Goal: Task Accomplishment & Management: Use online tool/utility

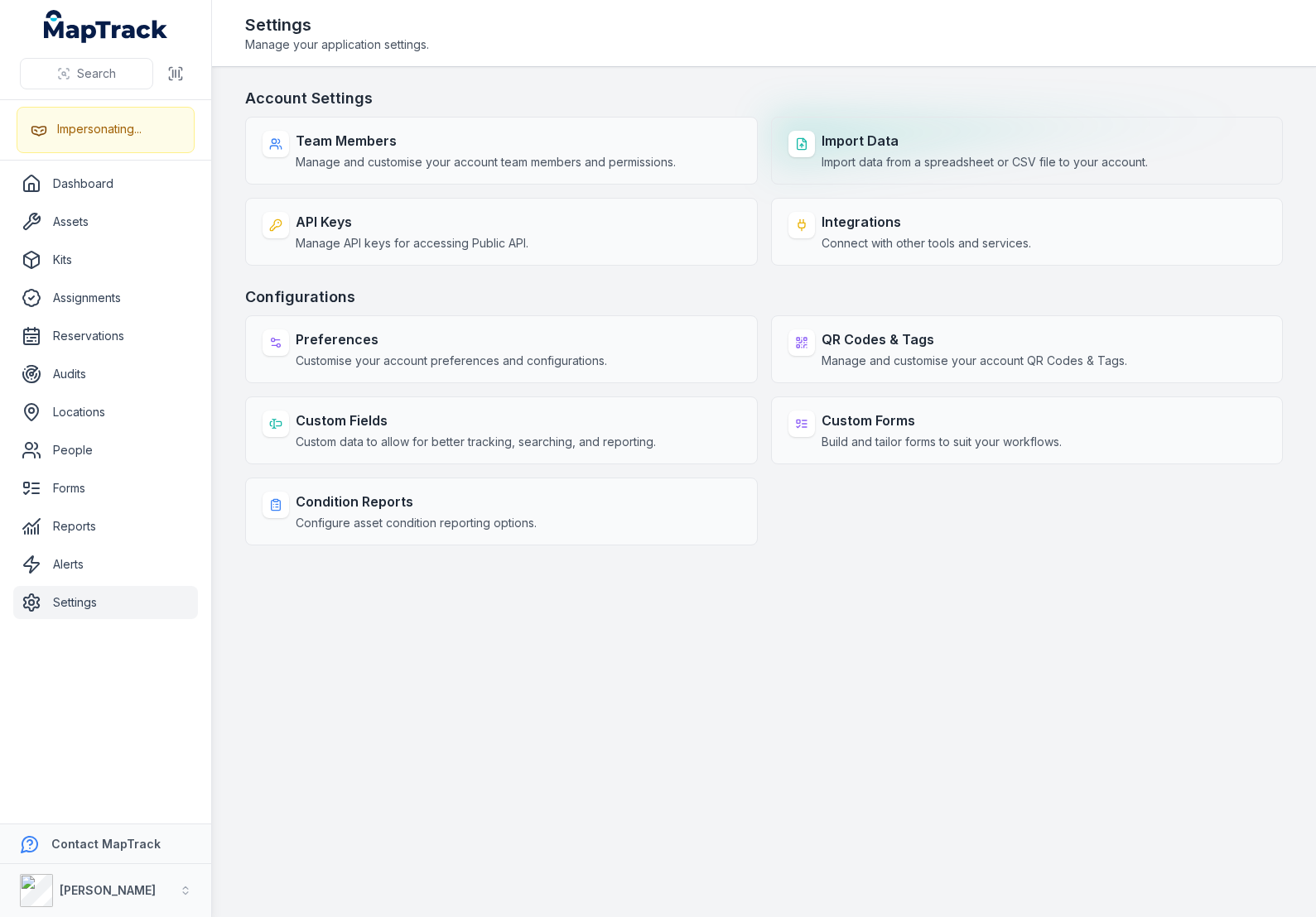
click at [837, 140] on strong "Import Data" at bounding box center [984, 140] width 326 height 20
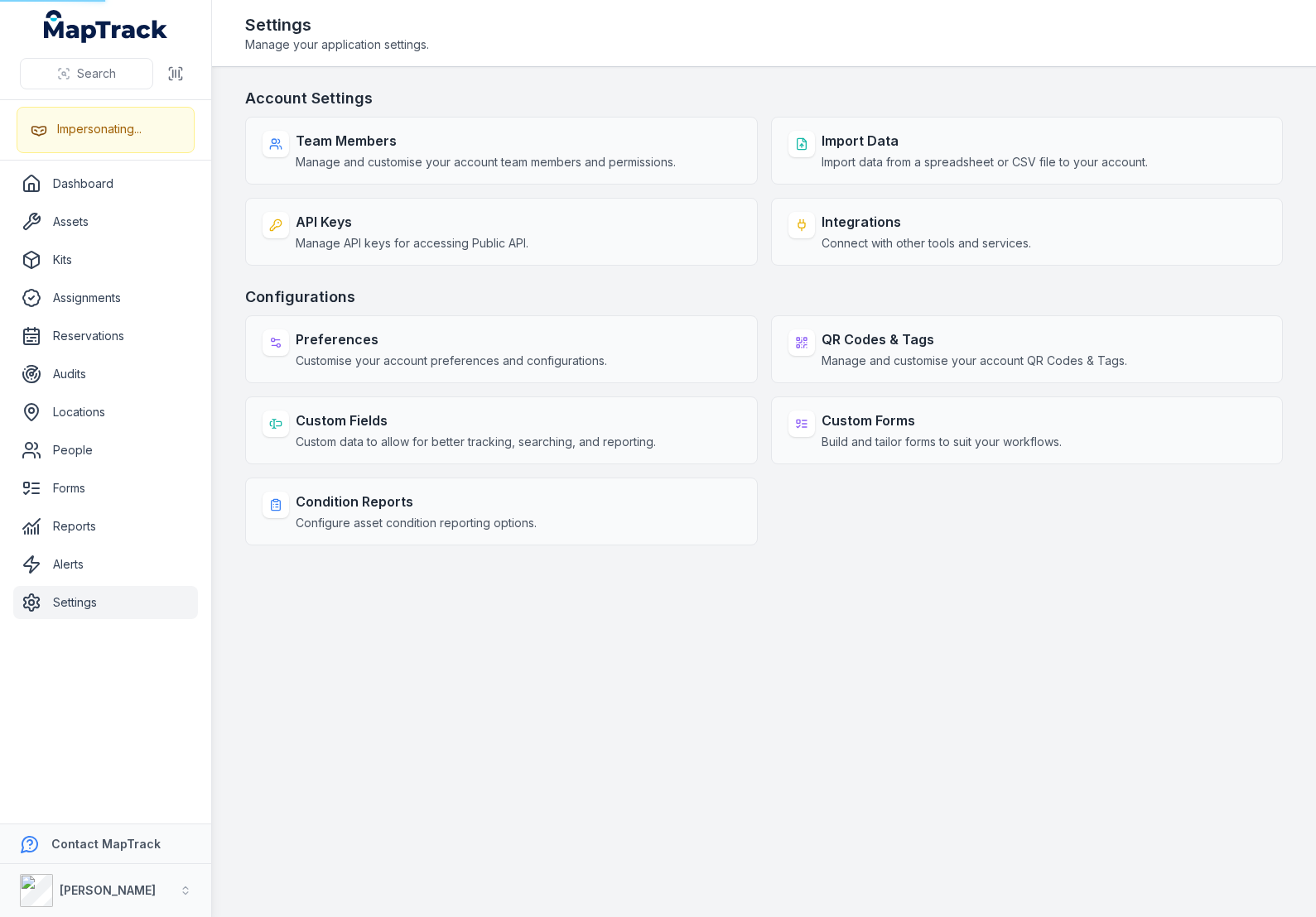
click at [875, 71] on main "Account Settings Team Members Manage and customise your account team members an…" at bounding box center [763, 492] width 1103 height 850
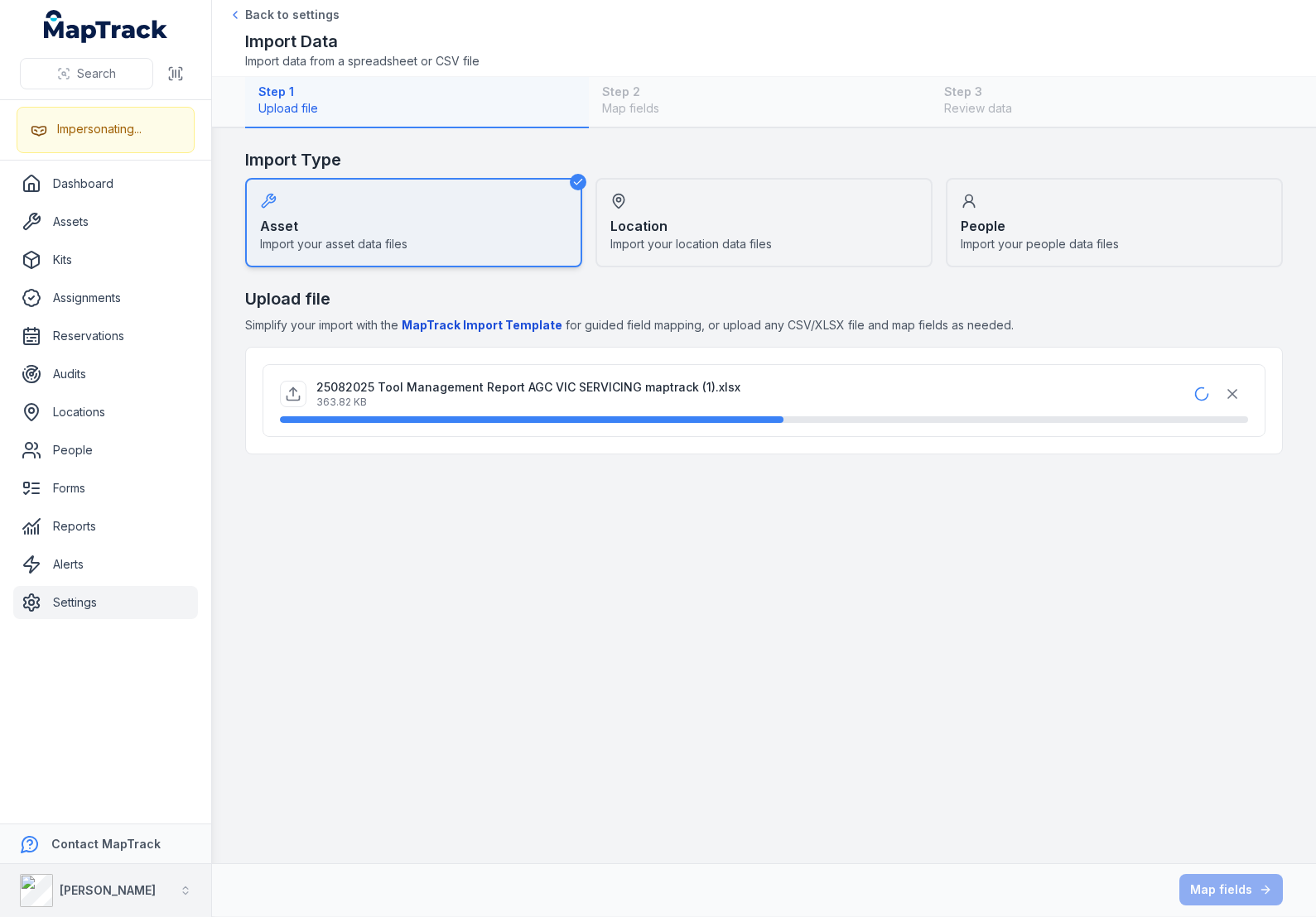
click at [82, 896] on strong "[PERSON_NAME]" at bounding box center [108, 890] width 96 height 14
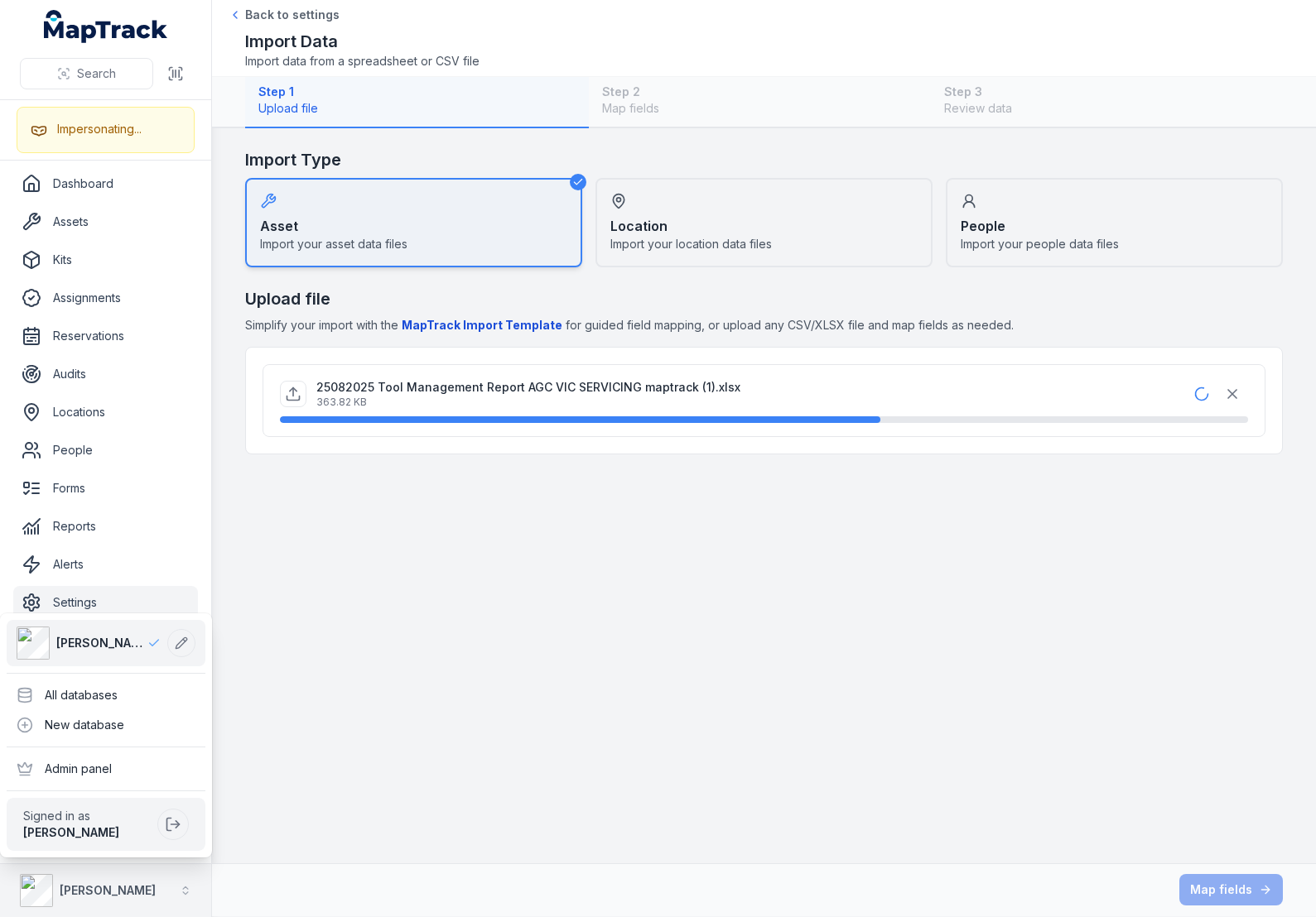
click at [83, 895] on strong "[PERSON_NAME]" at bounding box center [108, 890] width 96 height 14
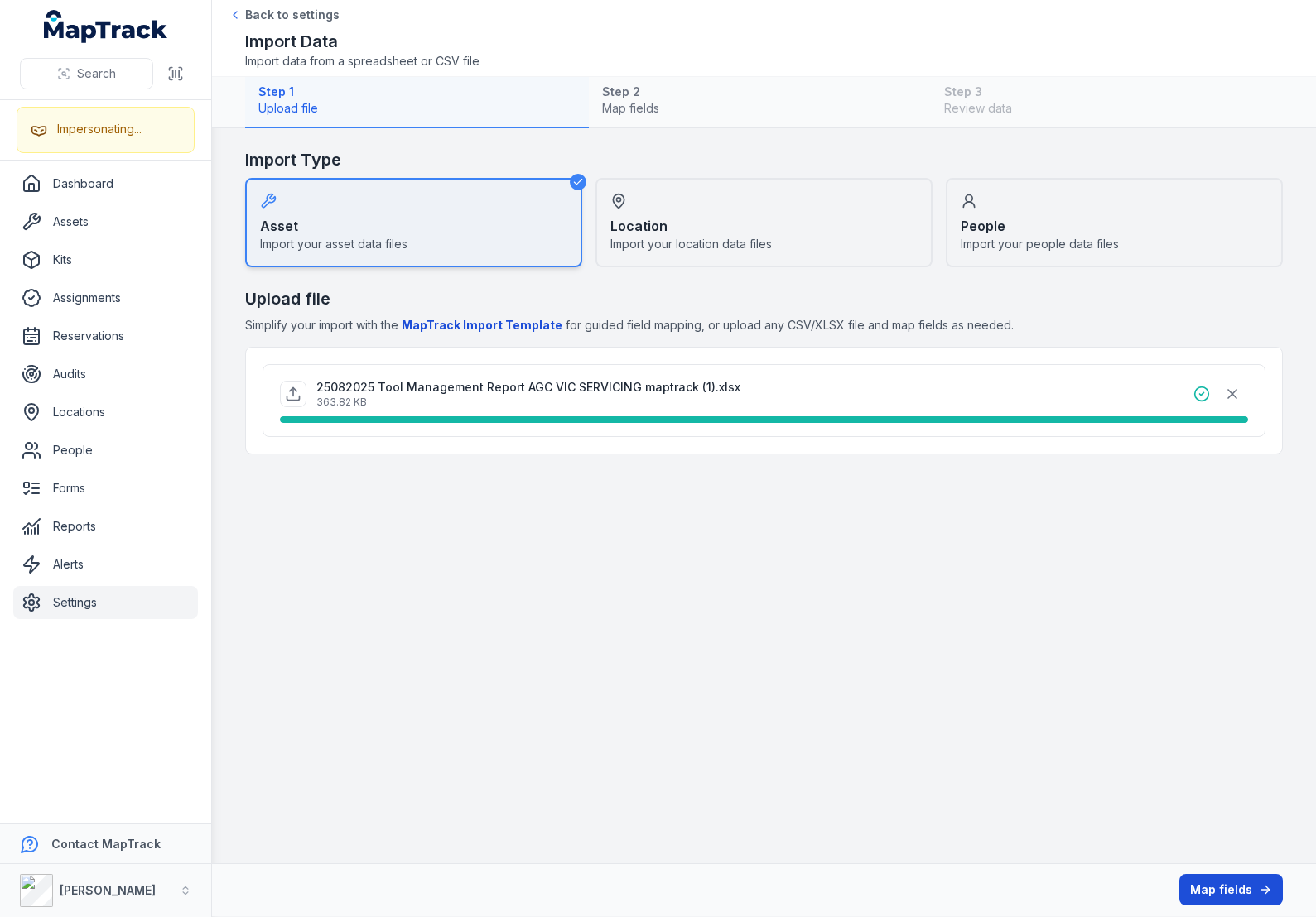
click at [1222, 887] on button "Map fields" at bounding box center [1231, 890] width 104 height 31
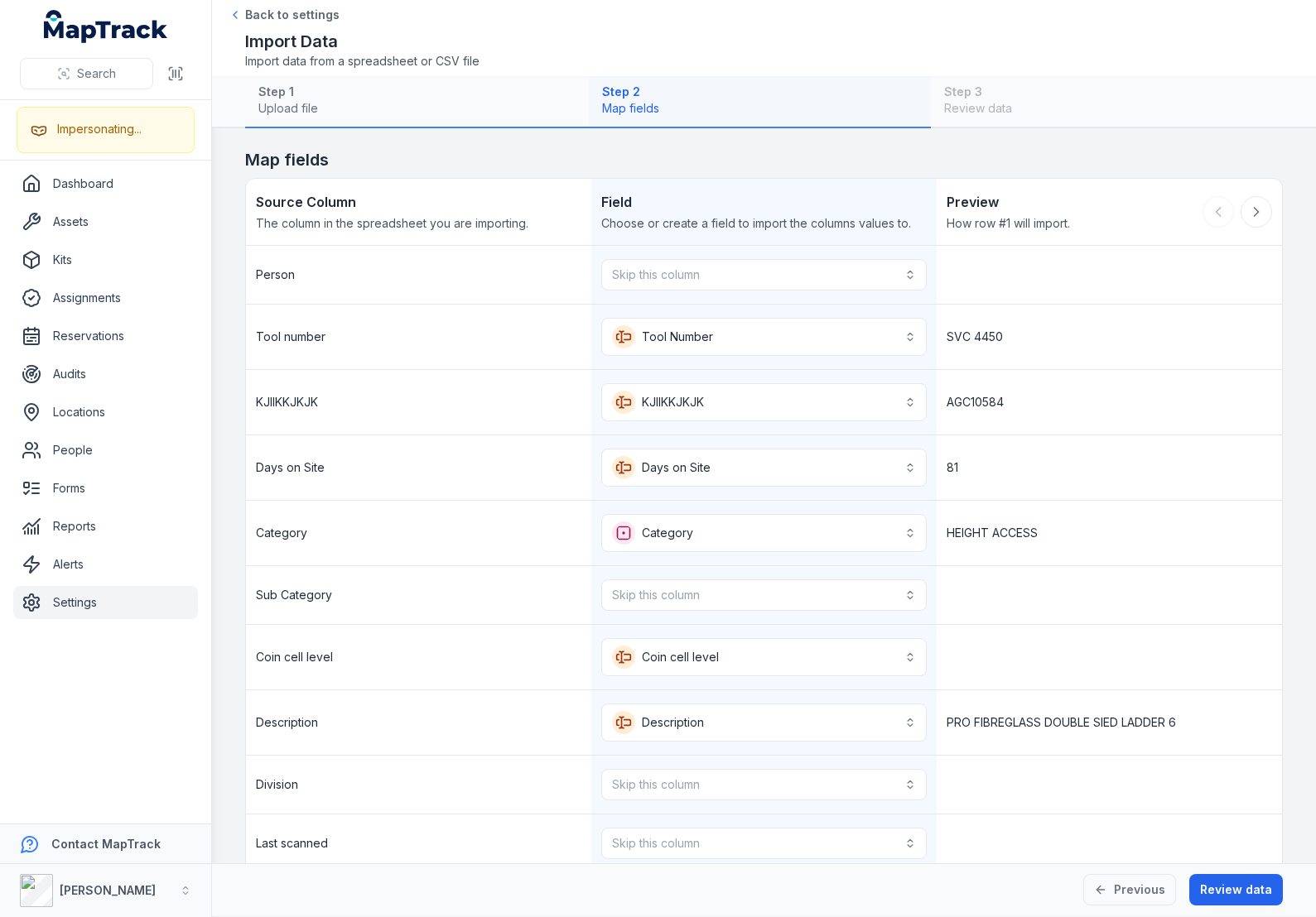
click at [511, 531] on div "Category" at bounding box center [419, 533] width 346 height 64
click at [507, 534] on div "Category" at bounding box center [419, 533] width 346 height 64
click at [647, 585] on button "Skip this column" at bounding box center [763, 595] width 325 height 31
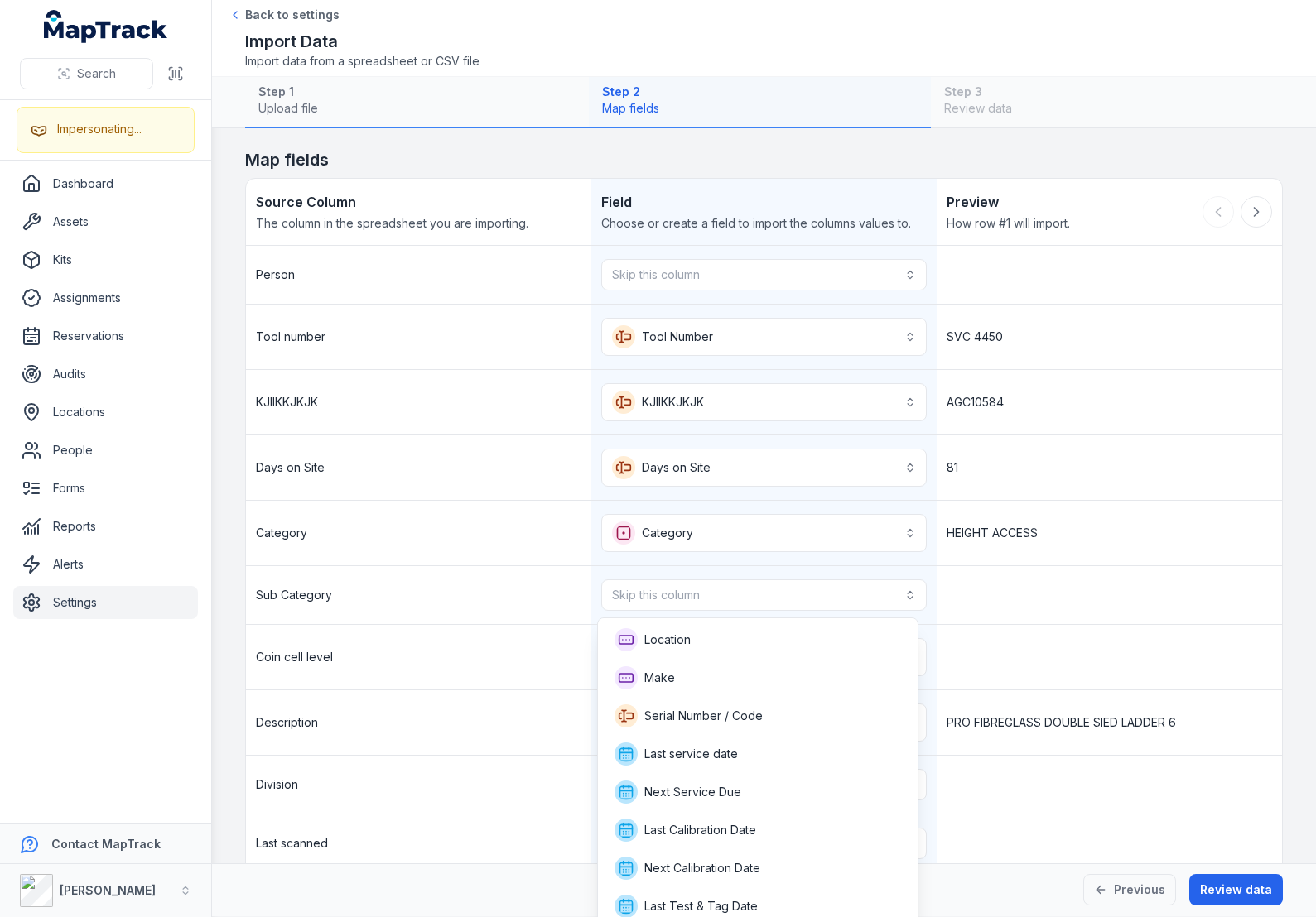
click at [548, 596] on div "Sub Category Skip this column" at bounding box center [763, 596] width 1036 height 59
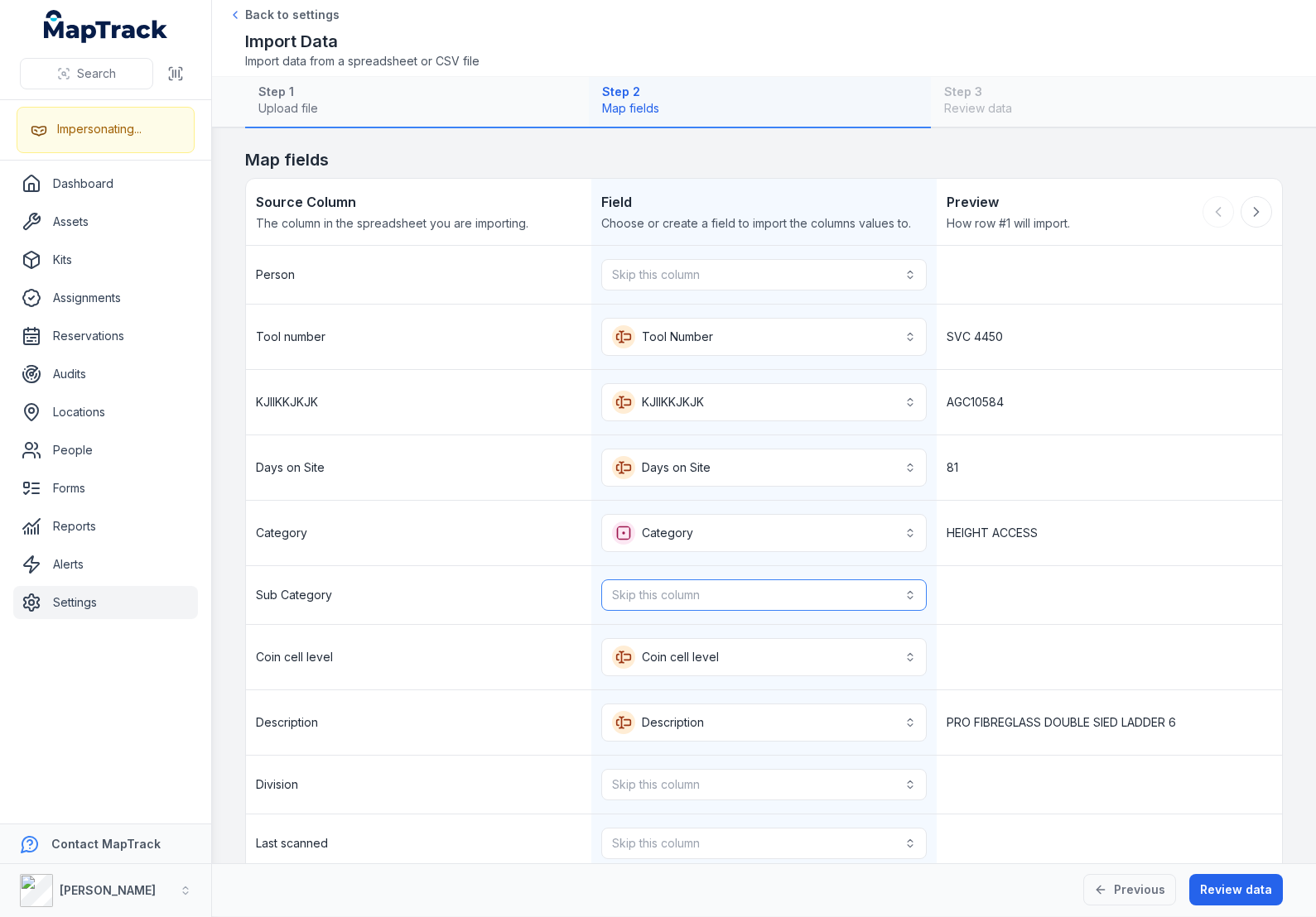
click at [689, 598] on button "Skip this column" at bounding box center [763, 595] width 325 height 31
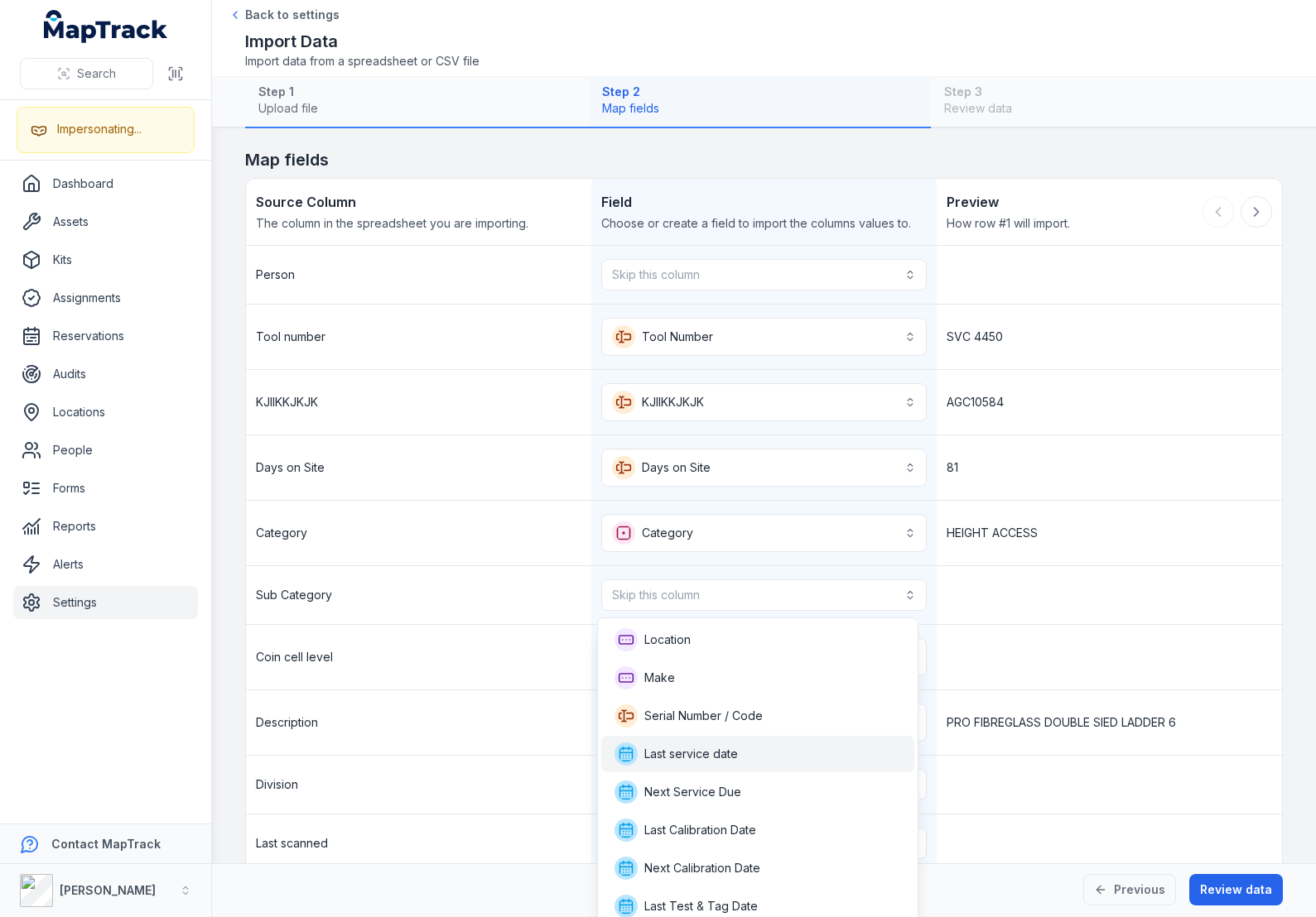
scroll to position [348, 0]
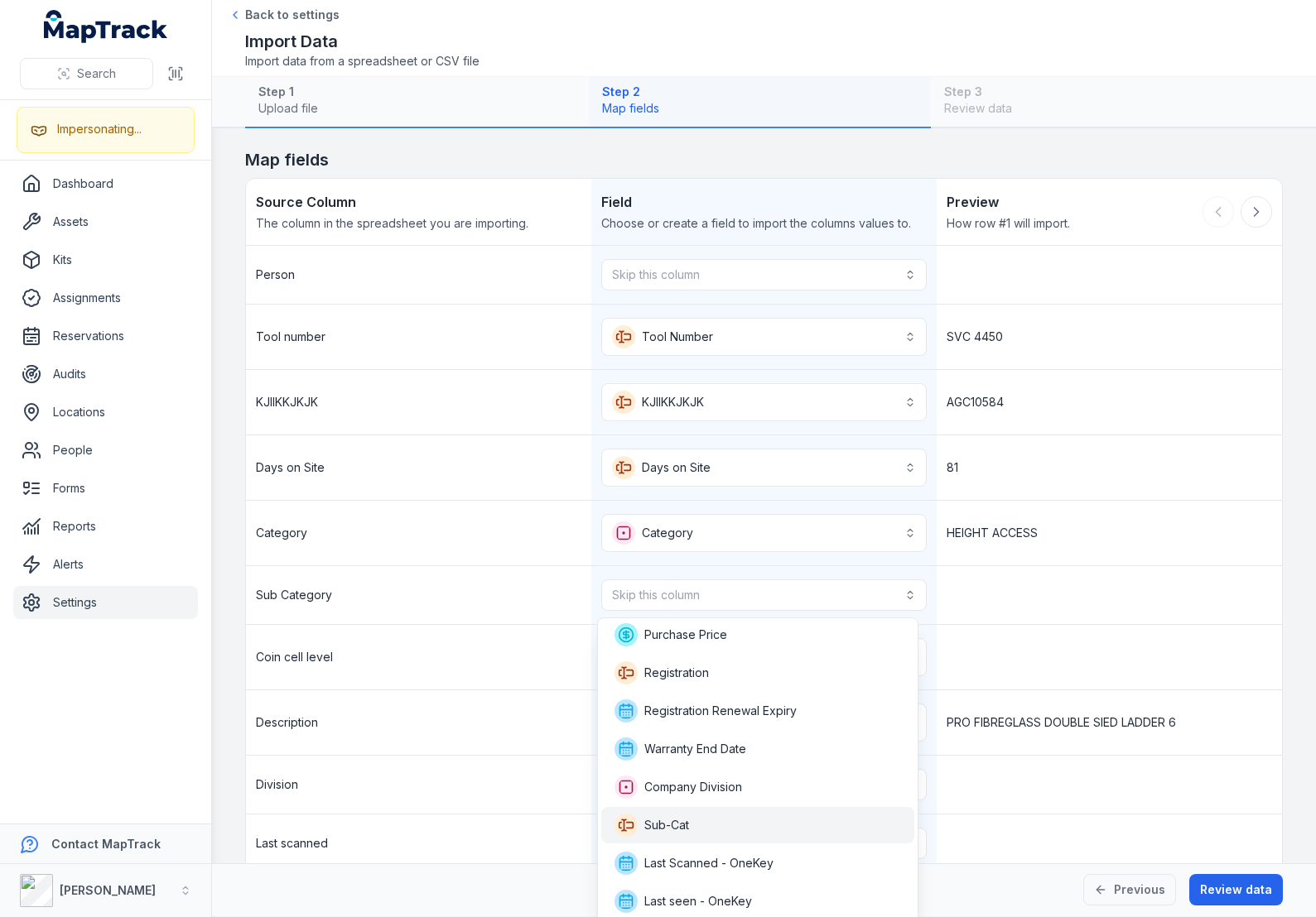
click at [719, 816] on div "Sub-Cat" at bounding box center [757, 825] width 286 height 24
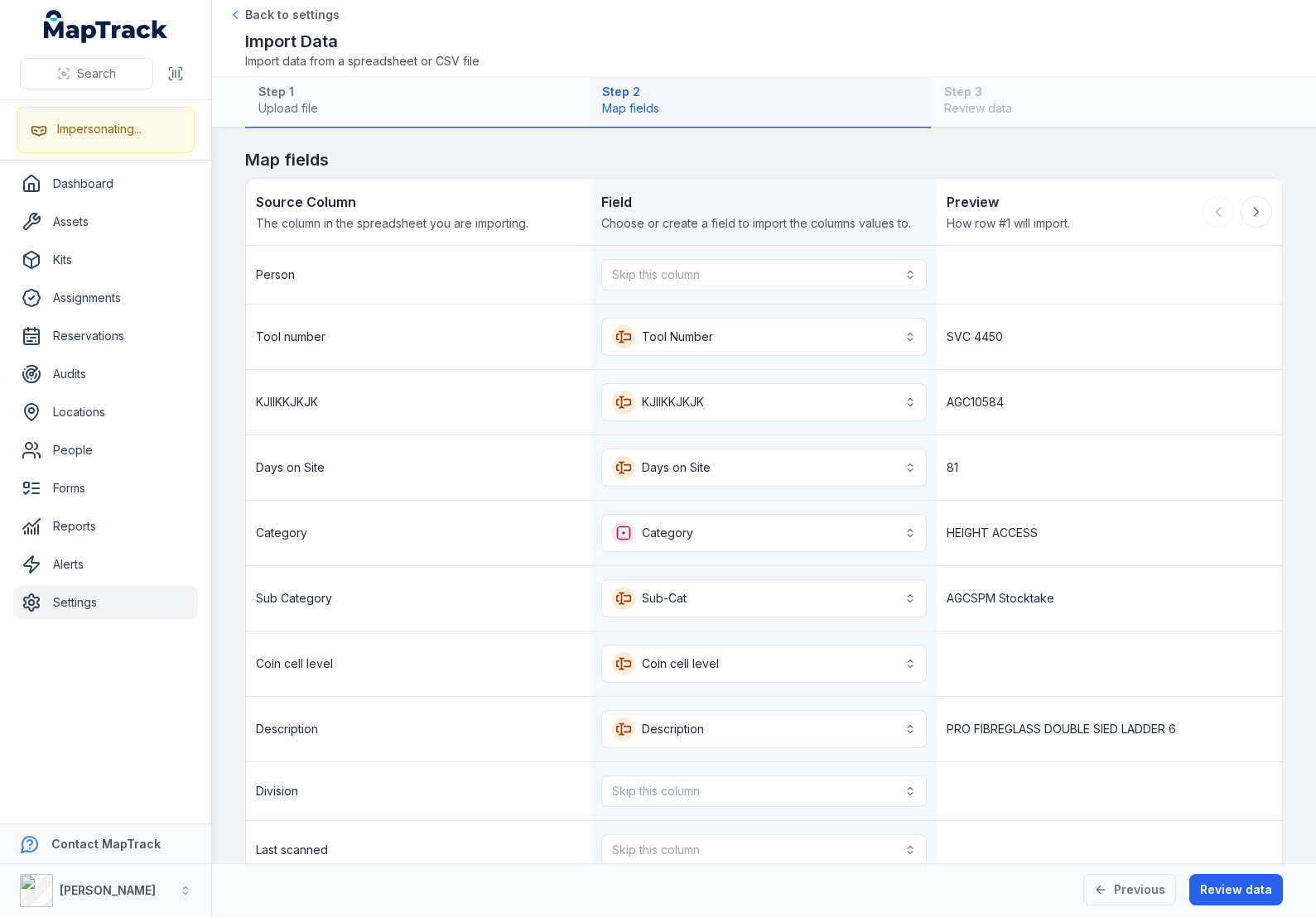
click at [472, 596] on div "Sub Category" at bounding box center [419, 599] width 346 height 64
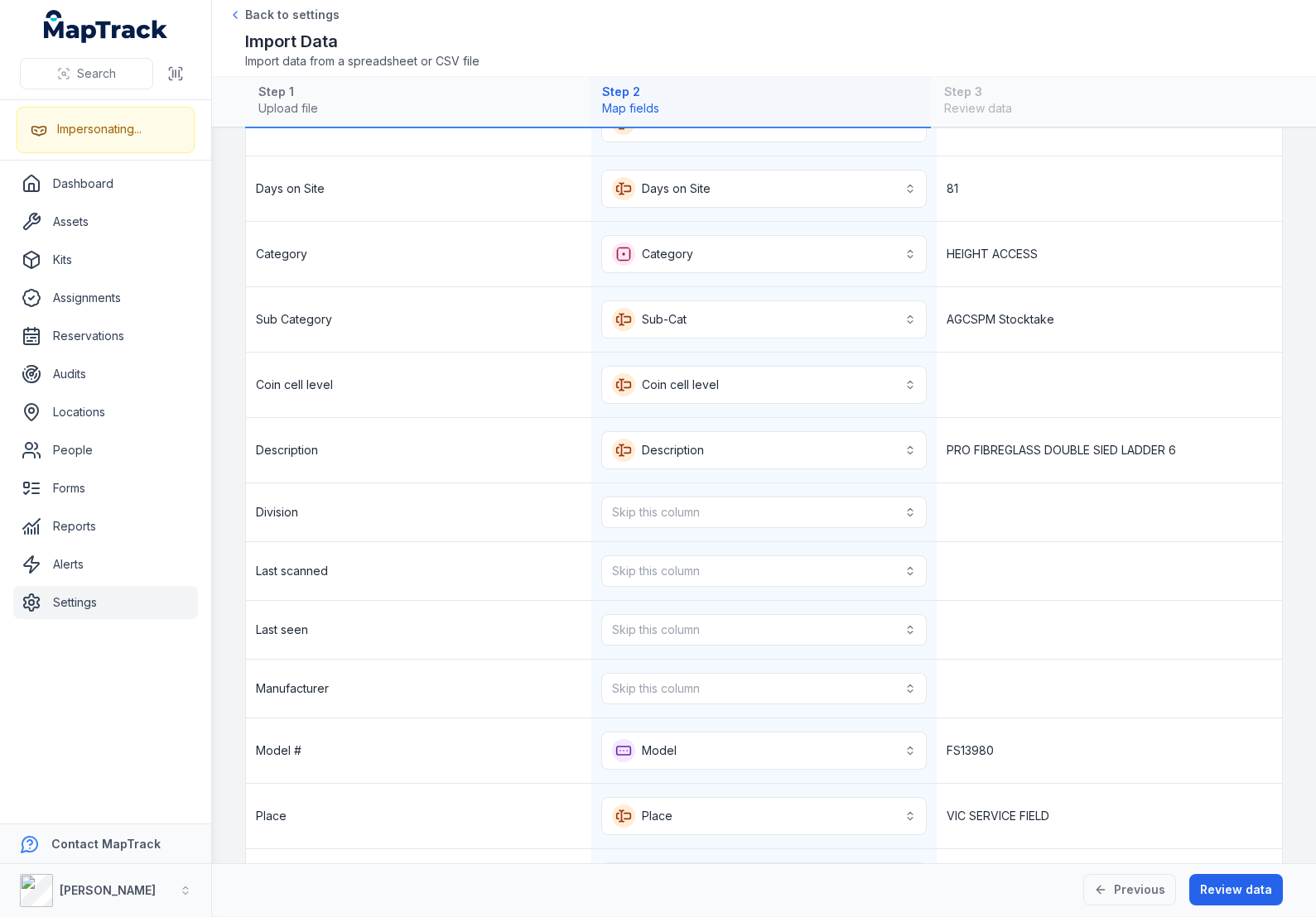
click at [471, 598] on div "Last scanned" at bounding box center [419, 570] width 346 height 58
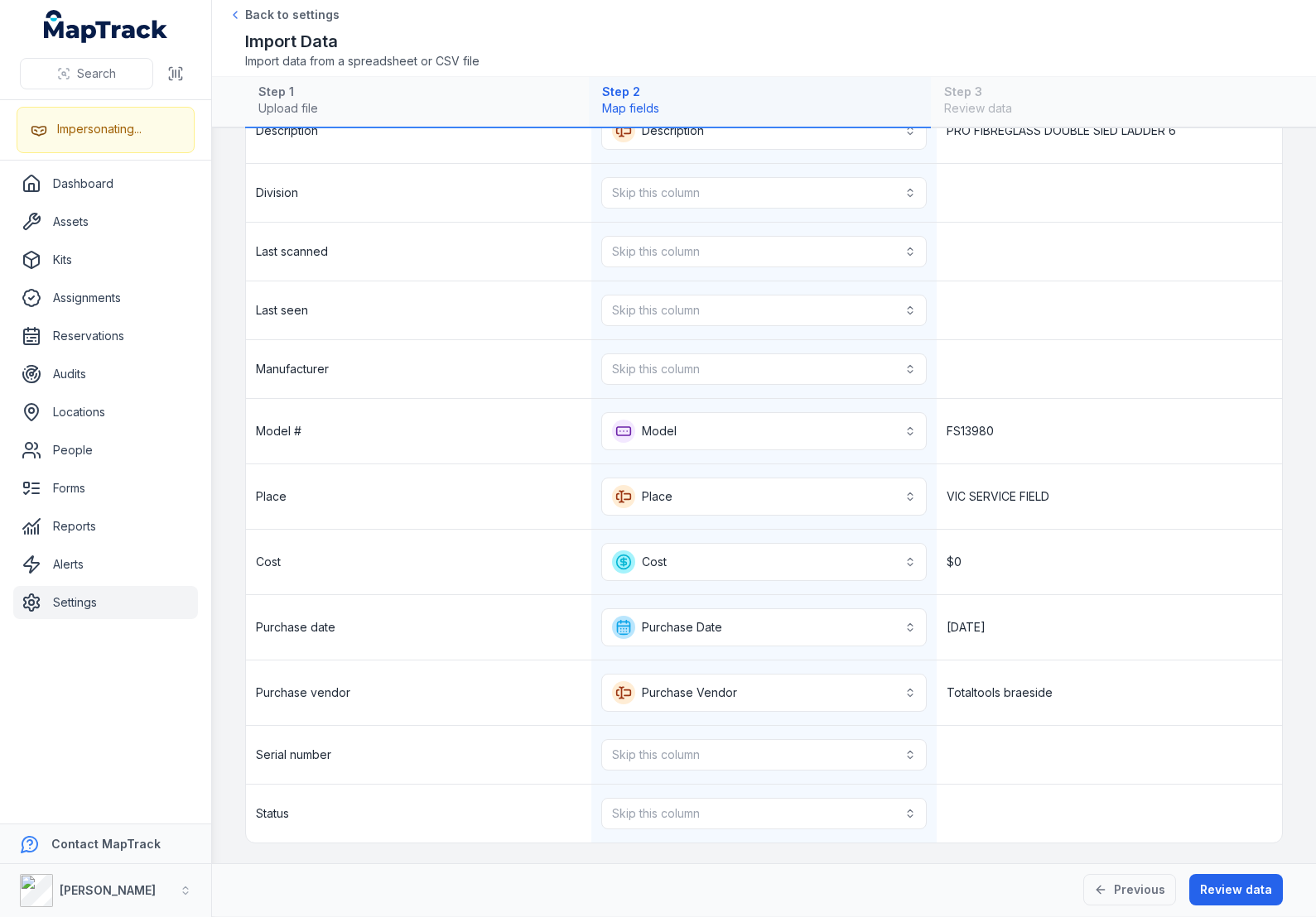
click at [459, 633] on div "Purchase date" at bounding box center [419, 627] width 346 height 64
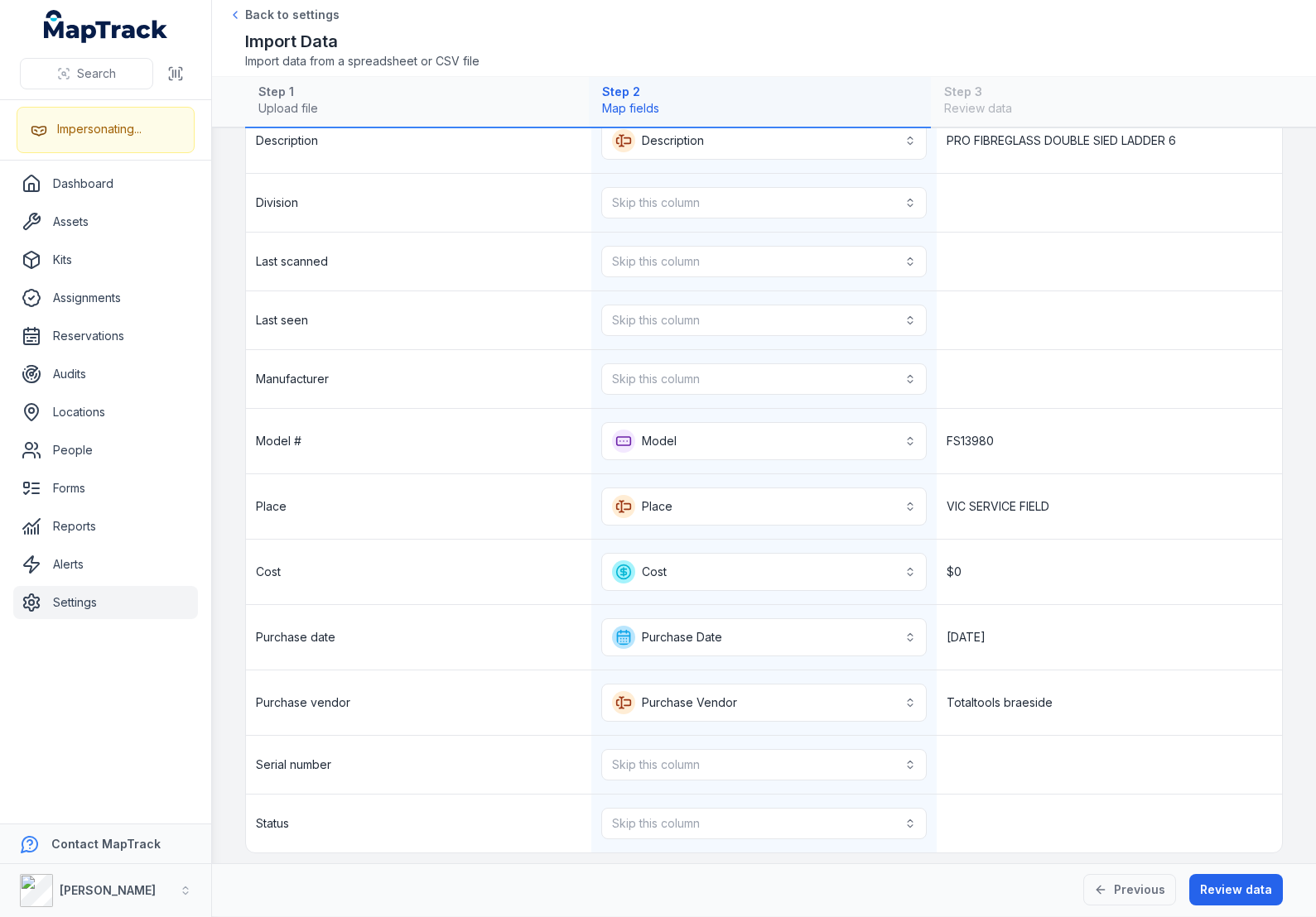
click at [1042, 37] on div "Import Data Import data from a spreadsheet or CSV file" at bounding box center [763, 50] width 1037 height 40
click at [1164, 38] on div "Import Data Import data from a spreadsheet or CSV file" at bounding box center [763, 50] width 1037 height 40
click at [1164, 49] on div "Import Data Import data from a spreadsheet or CSV file" at bounding box center [763, 50] width 1037 height 40
click at [1089, 43] on div "Import Data Import data from a spreadsheet or CSV file" at bounding box center [763, 50] width 1037 height 40
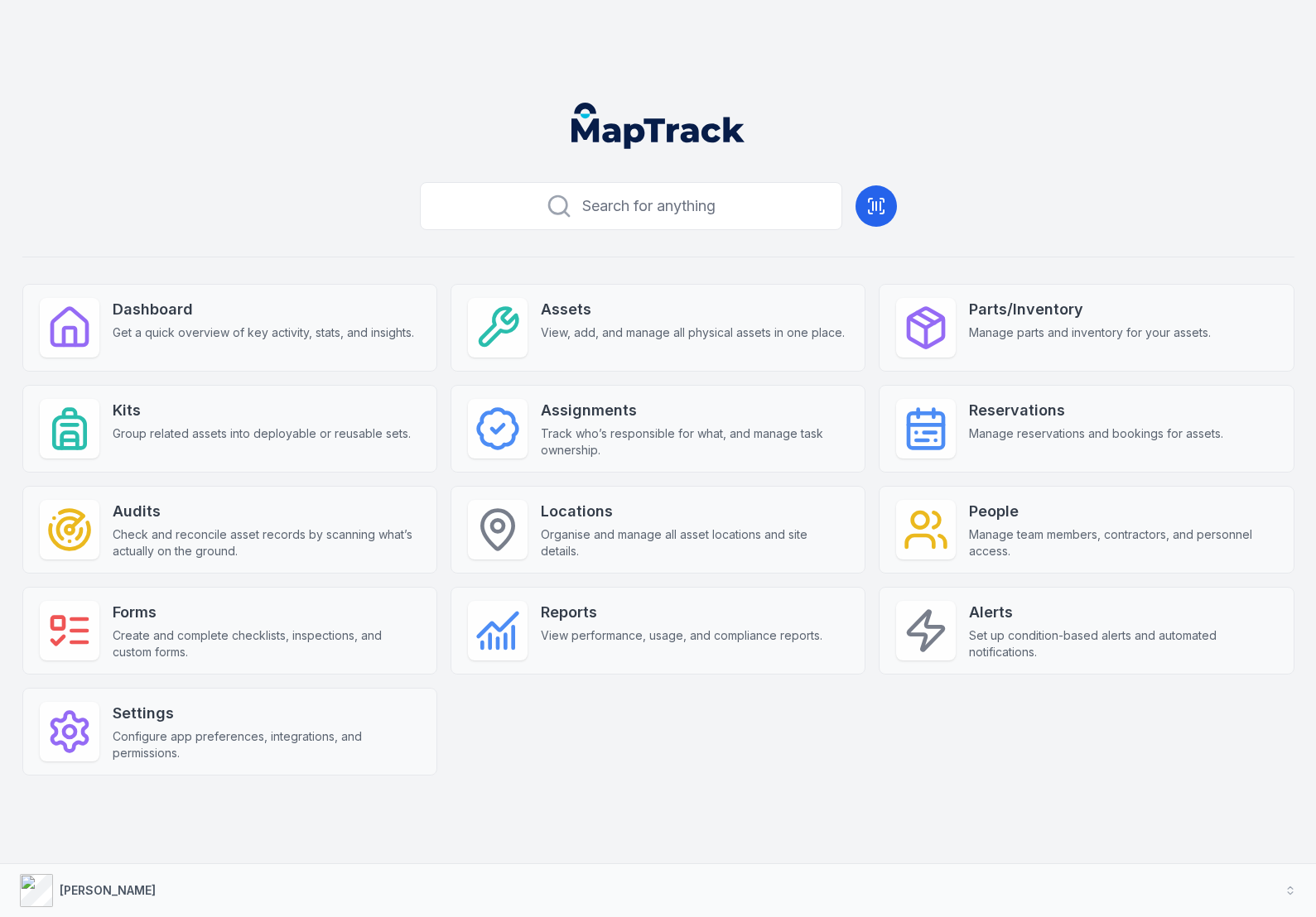
click at [650, 782] on div "Search for anything Dashboard Get a quick overview of key activity, stats, and …" at bounding box center [658, 502] width 1272 height 654
click at [394, 880] on button "[PERSON_NAME]" at bounding box center [658, 891] width 1316 height 53
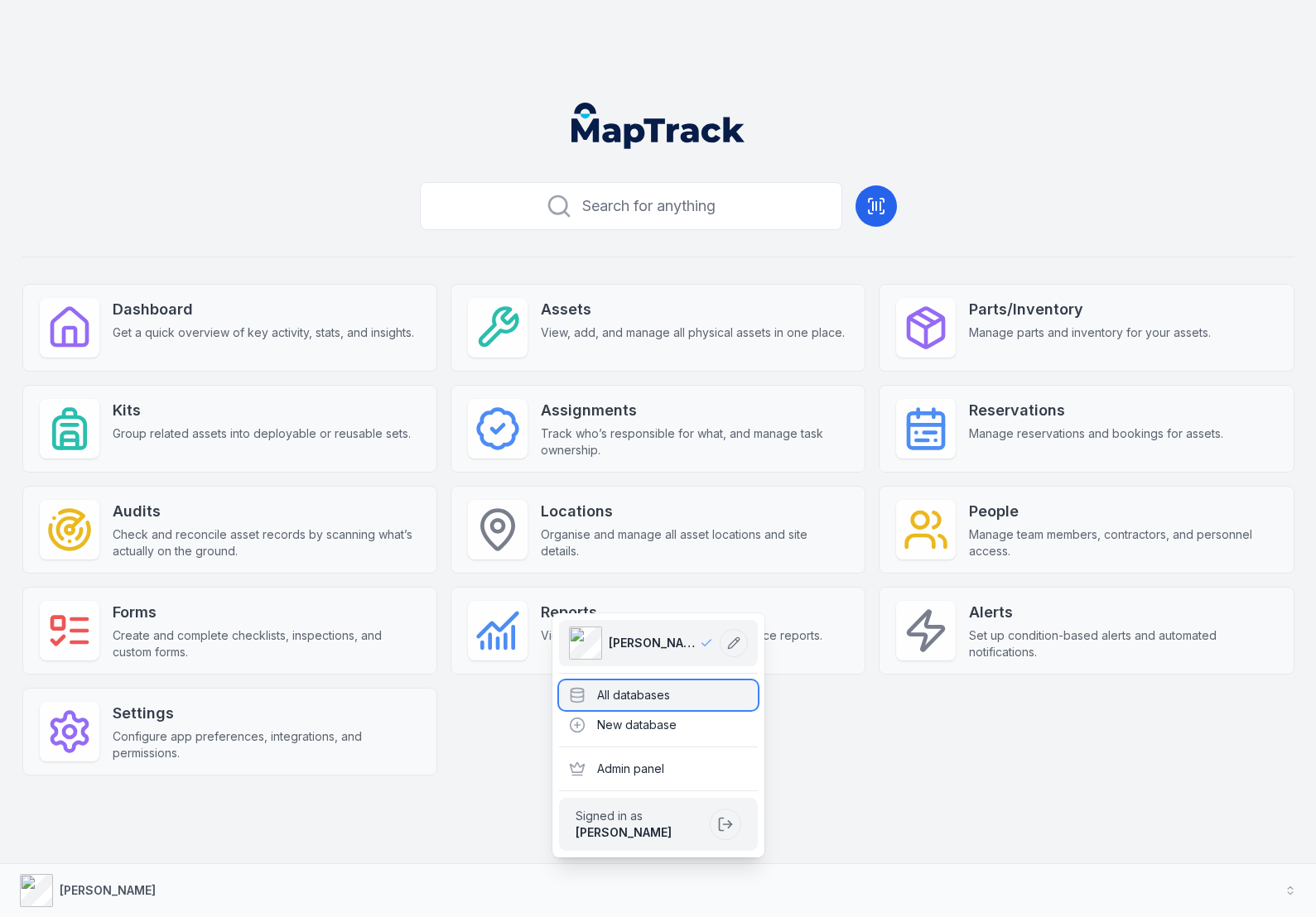
click at [603, 683] on div "All databases" at bounding box center [658, 696] width 198 height 30
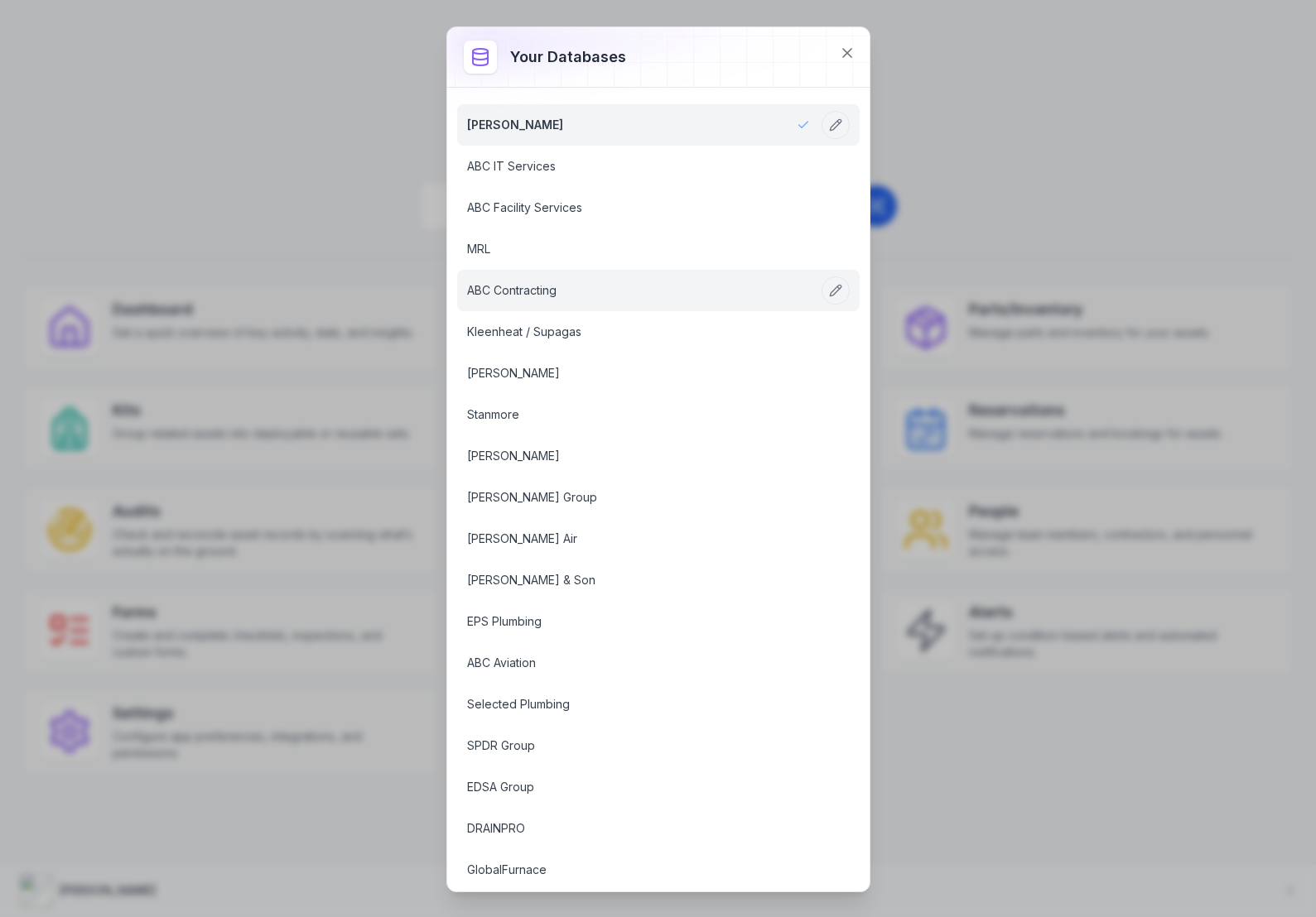
click at [549, 295] on link "ABC Contracting" at bounding box center [638, 291] width 343 height 17
